Goal: Task Accomplishment & Management: Manage account settings

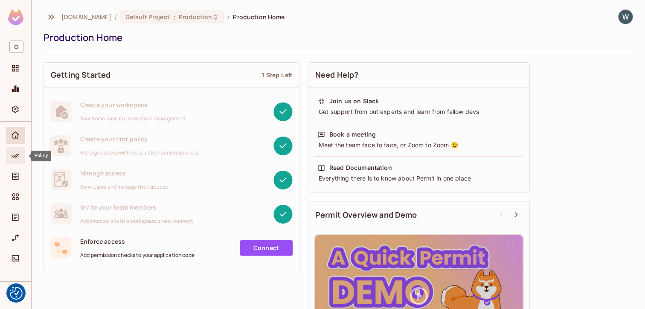
click at [15, 154] on icon "Policy" at bounding box center [15, 155] width 9 height 9
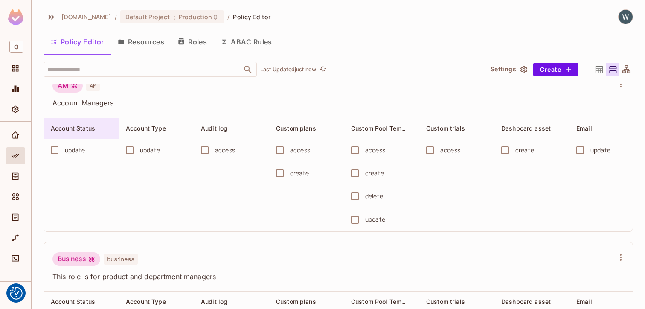
scroll to position [17, 0]
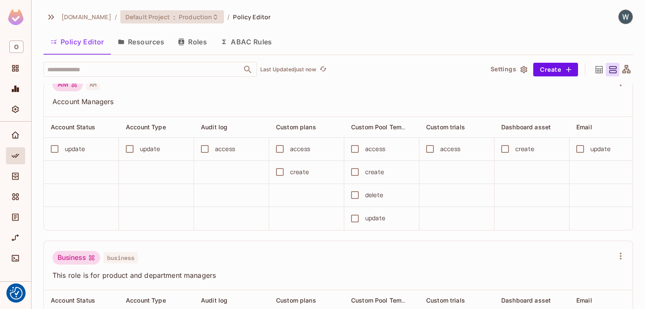
click at [156, 14] on div "Default Project : Production" at bounding box center [166, 17] width 83 height 8
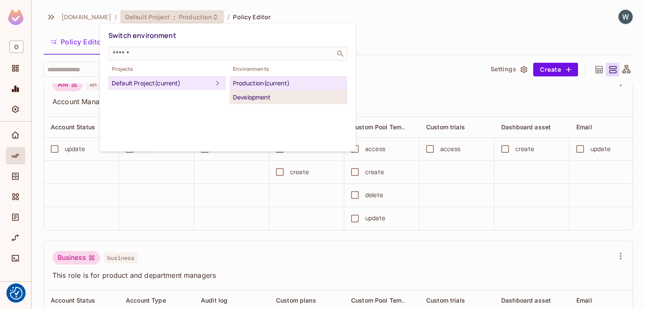
click at [249, 94] on div "Development" at bounding box center [288, 97] width 111 height 10
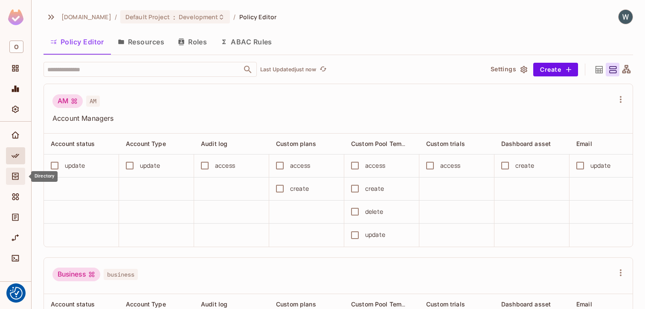
click at [15, 174] on icon "Directory" at bounding box center [15, 176] width 9 height 9
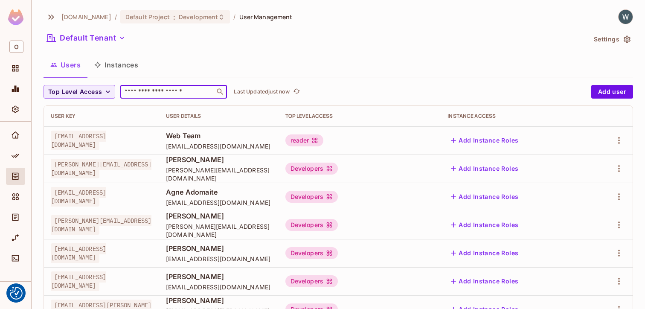
click at [157, 91] on input "text" at bounding box center [168, 91] width 90 height 9
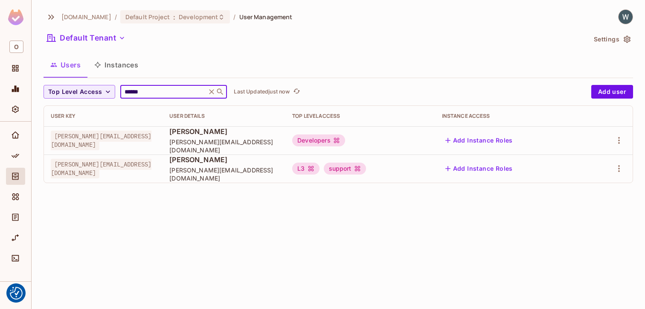
type input "******"
click at [340, 141] on icon at bounding box center [336, 140] width 7 height 7
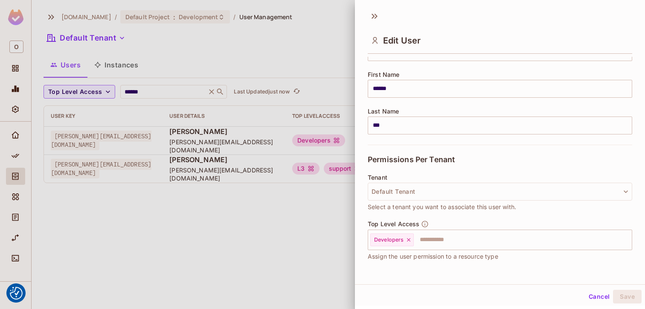
scroll to position [103, 0]
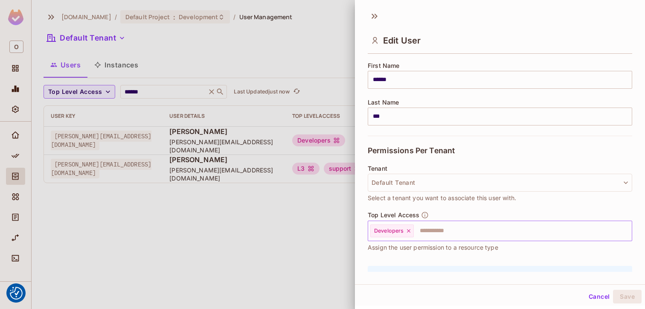
click at [410, 228] on icon at bounding box center [409, 231] width 6 height 6
click at [410, 228] on input "text" at bounding box center [492, 230] width 246 height 17
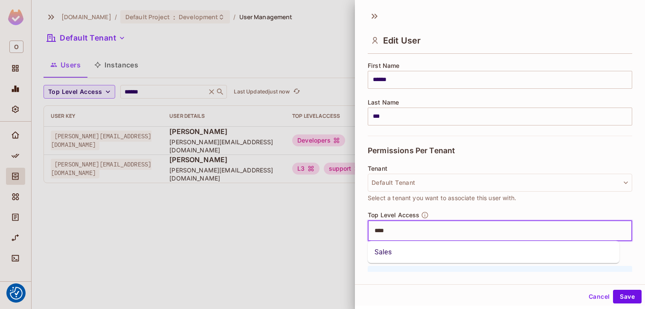
type input "*****"
click at [394, 255] on li "Sales" at bounding box center [494, 251] width 252 height 15
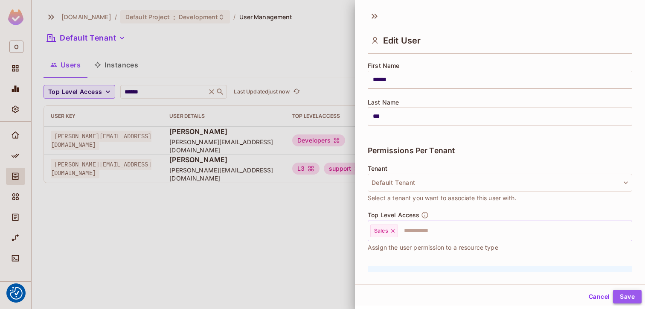
click at [618, 291] on button "Save" at bounding box center [627, 297] width 29 height 14
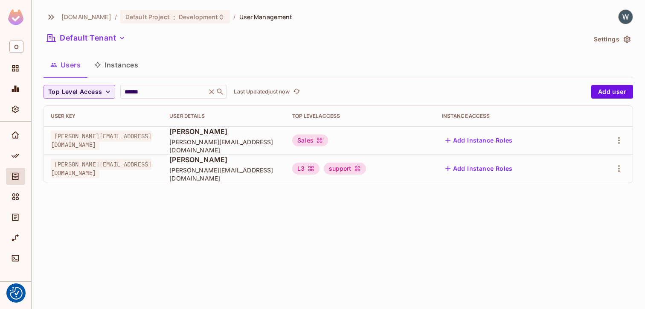
click at [328, 139] on div "Sales" at bounding box center [310, 140] width 36 height 12
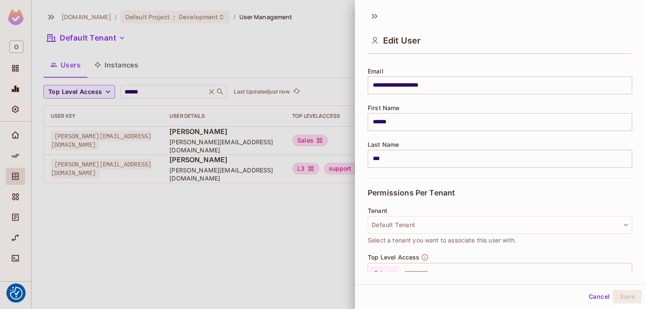
scroll to position [152, 0]
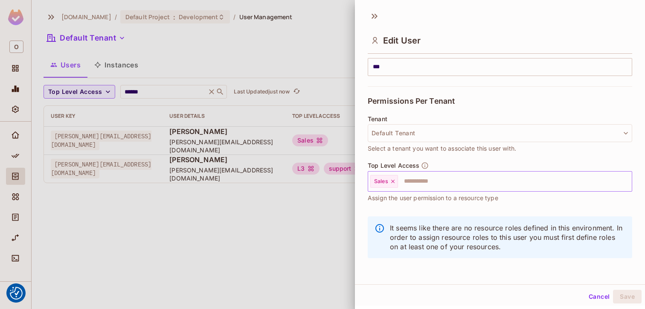
click at [394, 180] on icon at bounding box center [393, 181] width 6 height 6
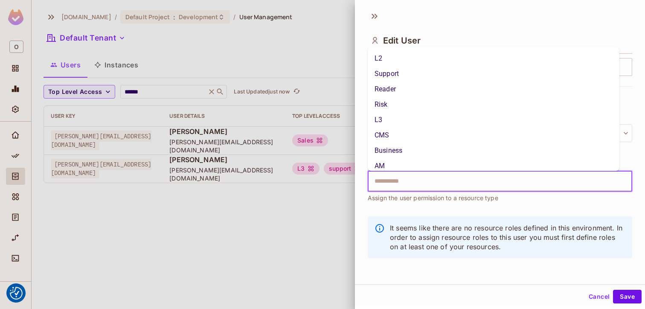
click at [394, 180] on input "text" at bounding box center [492, 181] width 246 height 17
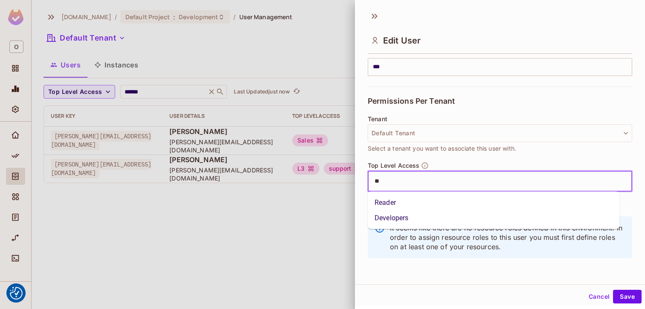
type input "***"
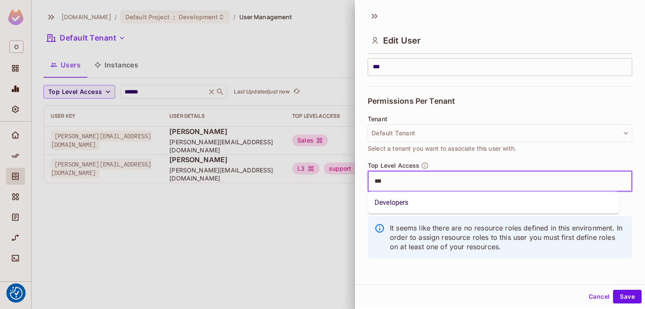
click at [397, 200] on li "Developers" at bounding box center [494, 202] width 252 height 15
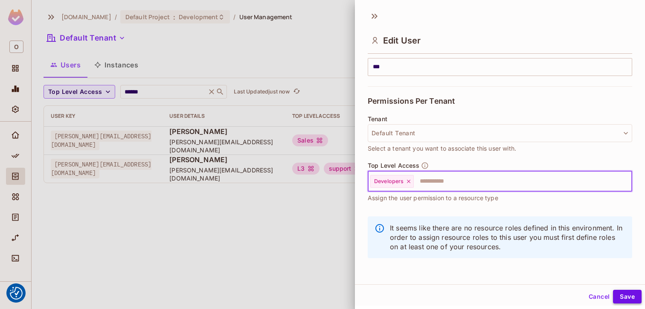
click at [618, 293] on button "Save" at bounding box center [627, 297] width 29 height 14
